Goal: Find specific page/section: Find specific page/section

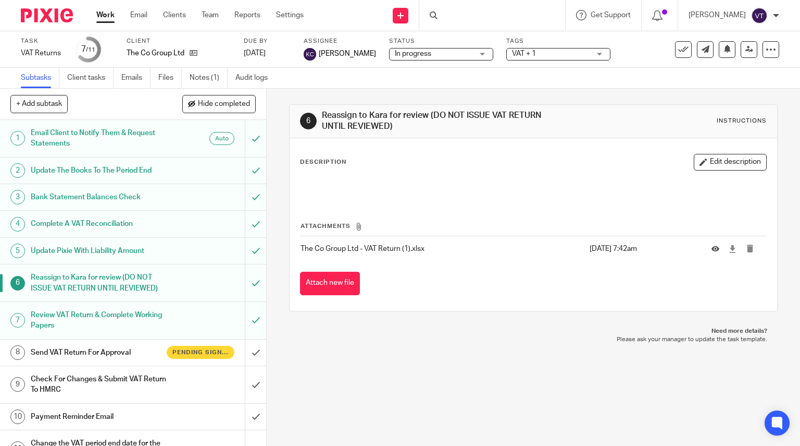
click at [496, 13] on div at bounding box center [492, 15] width 146 height 31
click at [461, 13] on div at bounding box center [492, 15] width 146 height 31
click at [438, 15] on icon at bounding box center [434, 15] width 8 height 8
click at [445, 20] on div at bounding box center [492, 15] width 146 height 31
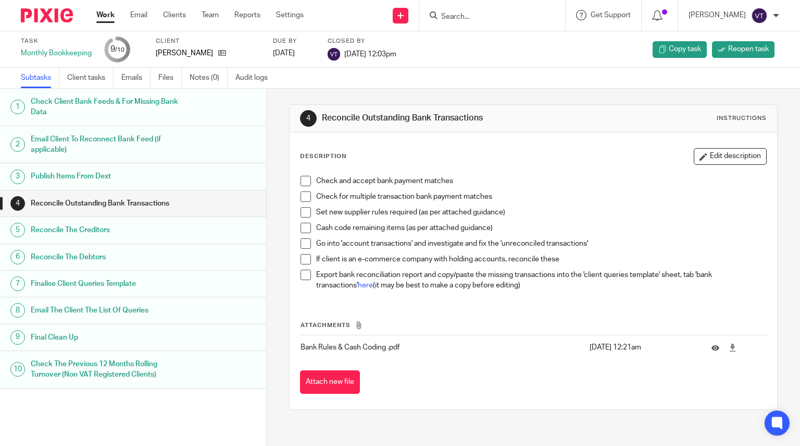
click at [452, 22] on div at bounding box center [492, 15] width 146 height 31
click at [438, 13] on icon at bounding box center [434, 15] width 8 height 8
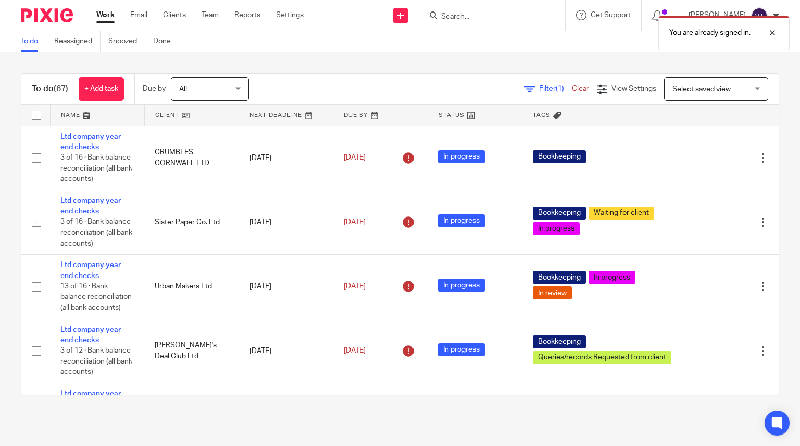
click at [447, 12] on div "You are already signed in." at bounding box center [595, 30] width 390 height 40
click at [774, 32] on div at bounding box center [765, 33] width 28 height 13
click at [438, 17] on icon at bounding box center [434, 15] width 8 height 8
click at [461, 15] on input "Search" at bounding box center [487, 17] width 94 height 9
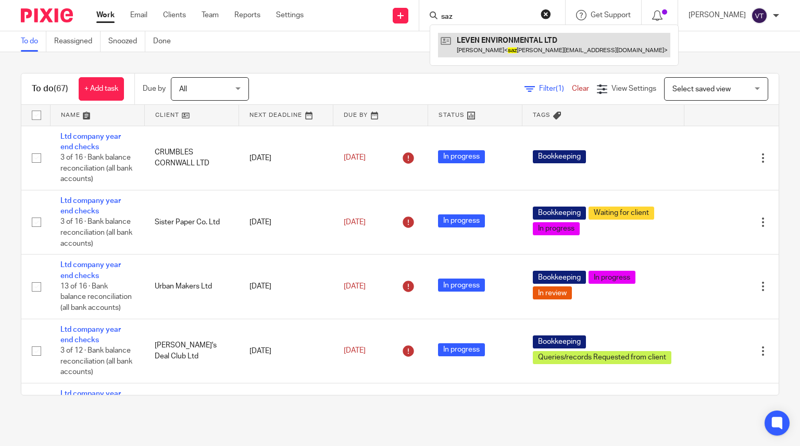
type input "saz"
click at [514, 41] on link at bounding box center [554, 45] width 232 height 24
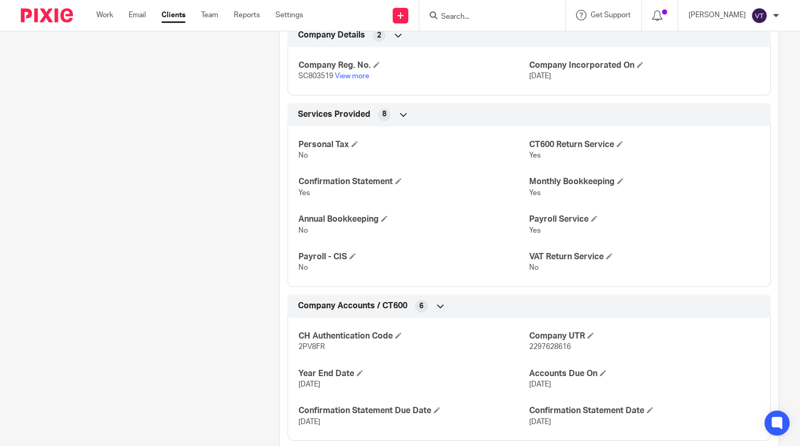
scroll to position [417, 0]
